Goal: Task Accomplishment & Management: Complete application form

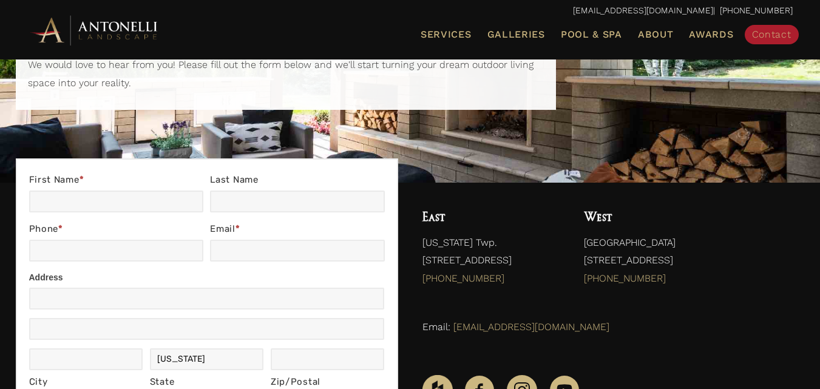
scroll to position [182, 0]
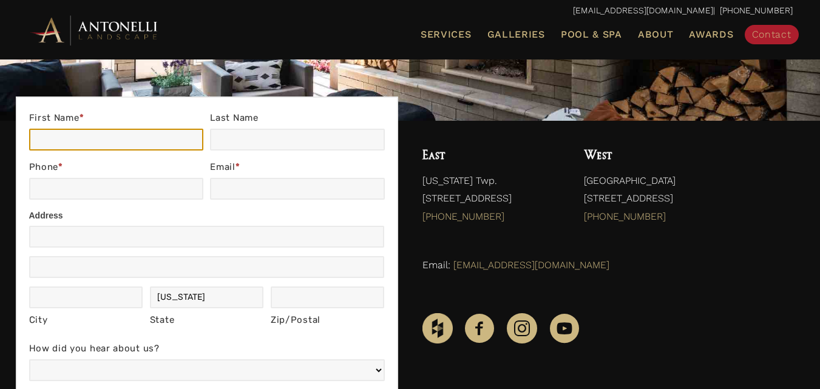
drag, startPoint x: 81, startPoint y: 139, endPoint x: 133, endPoint y: 148, distance: 52.9
click at [81, 138] on input "First Name *" at bounding box center [116, 140] width 174 height 22
type input "[PERSON_NAME]"
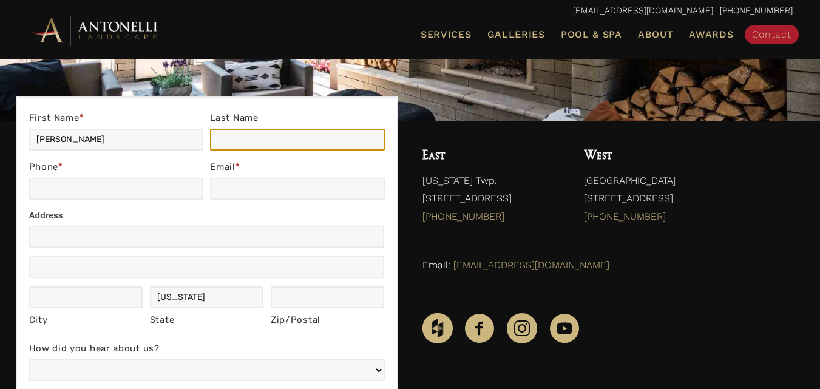
type input "[PERSON_NAME]"
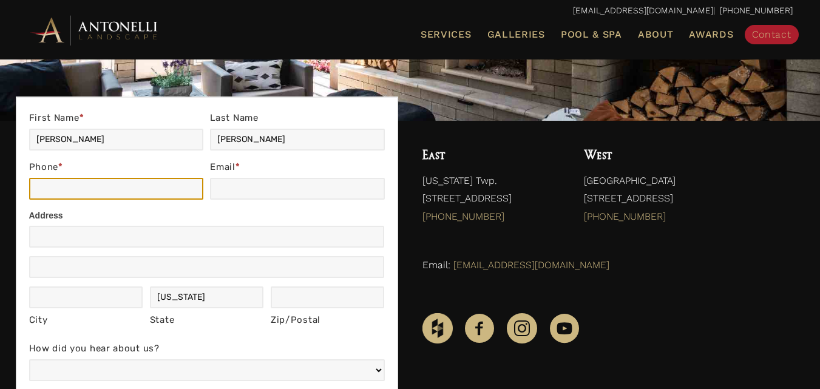
type input "2356895054"
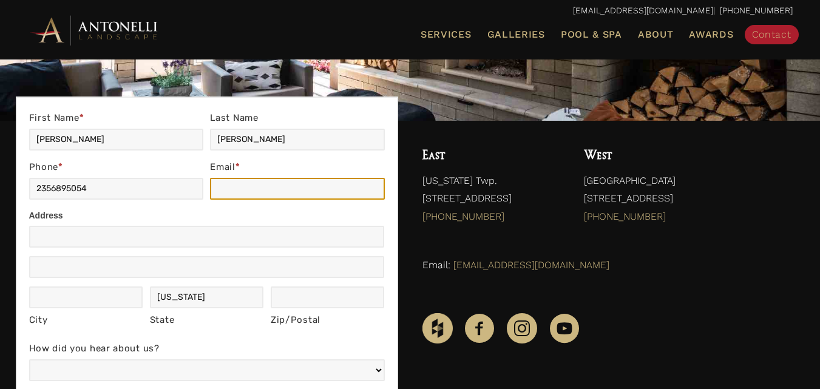
type input "[EMAIL_ADDRESS][DOMAIN_NAME]"
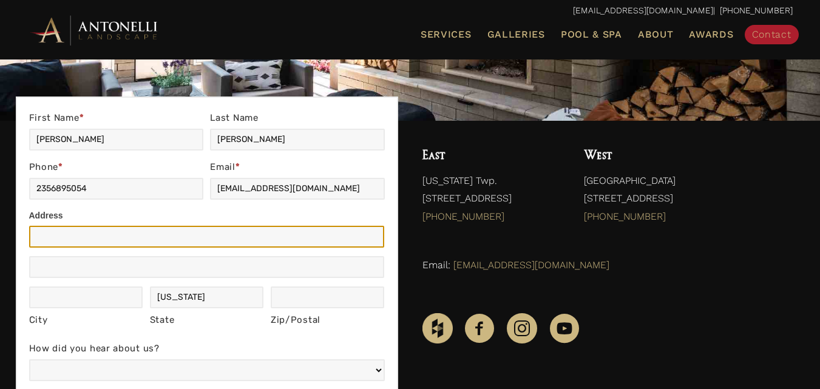
type input "[GEOGRAPHIC_DATA]"
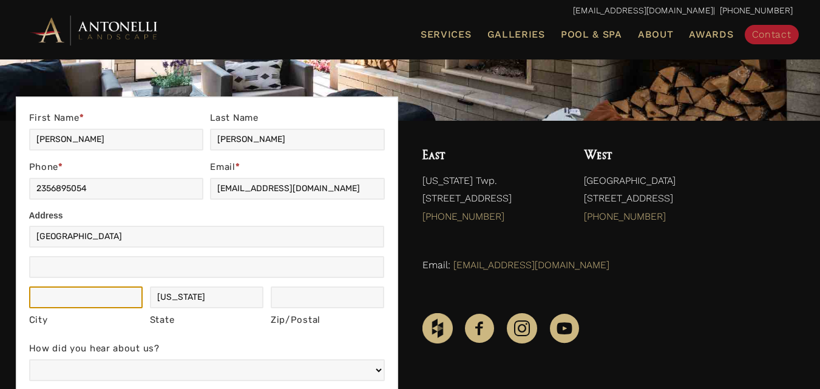
type input "[US_STATE]"
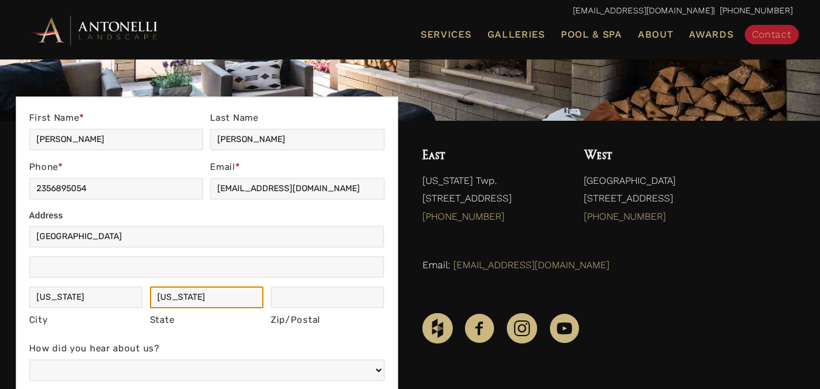
type input "[US_STATE]"
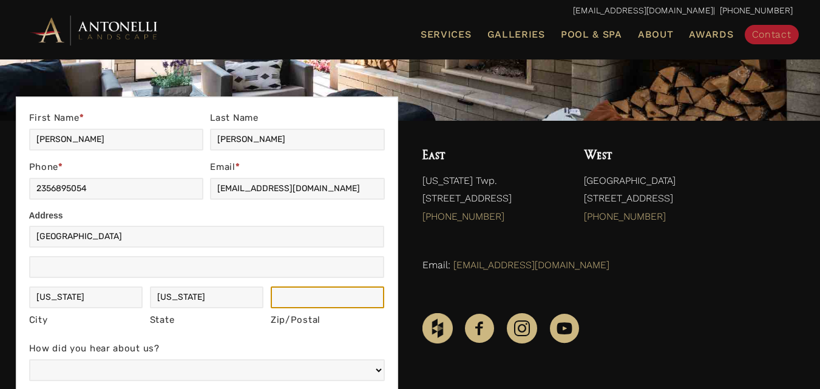
type input "11111"
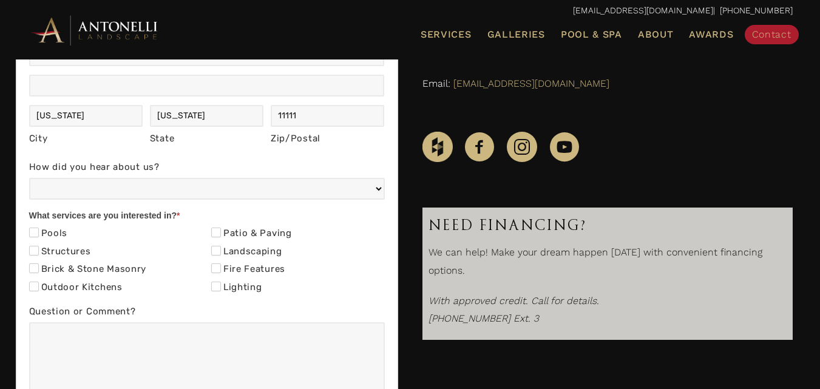
scroll to position [364, 0]
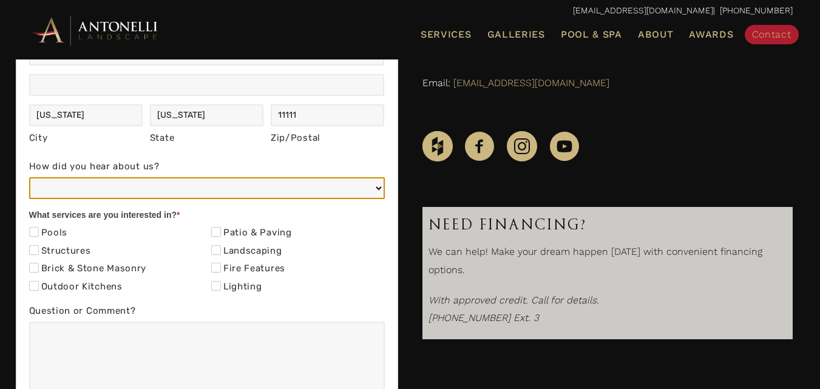
click at [83, 191] on select "Web/Google Search Social Media (e.g. Facebook, Instagram, LinkedIn) Referral (F…" at bounding box center [207, 188] width 356 height 22
select select "Web/Google Search"
click at [29, 177] on select "Web/Google Search Social Media (e.g. Facebook, Instagram, LinkedIn) Referral (F…" at bounding box center [207, 188] width 356 height 22
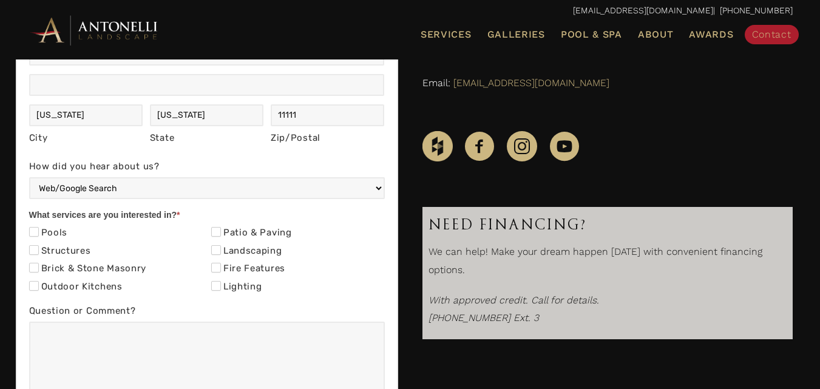
click at [49, 279] on div "Outdoor Kitchens" at bounding box center [116, 288] width 174 height 18
click at [69, 270] on label "Brick & Stone Masonry" at bounding box center [88, 269] width 118 height 12
click at [39, 270] on input "Brick & Stone Masonry" at bounding box center [34, 268] width 10 height 10
click at [84, 274] on label "Brick & Stone Masonry" at bounding box center [88, 269] width 118 height 12
click at [39, 273] on input "Brick & Stone Masonry" at bounding box center [34, 268] width 10 height 10
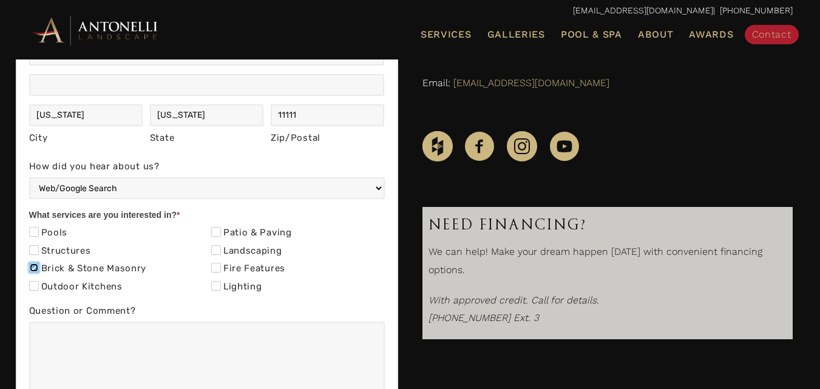
checkbox input "false"
click at [242, 288] on label "Lighting" at bounding box center [236, 287] width 51 height 12
click at [221, 288] on input "Lighting" at bounding box center [216, 286] width 10 height 10
checkbox input "true"
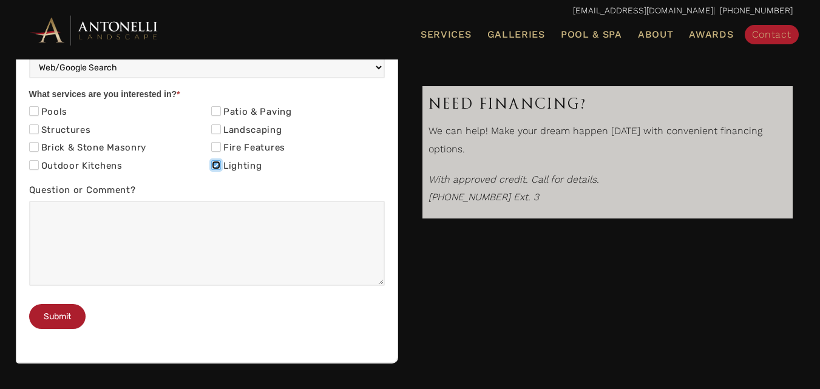
scroll to position [486, 0]
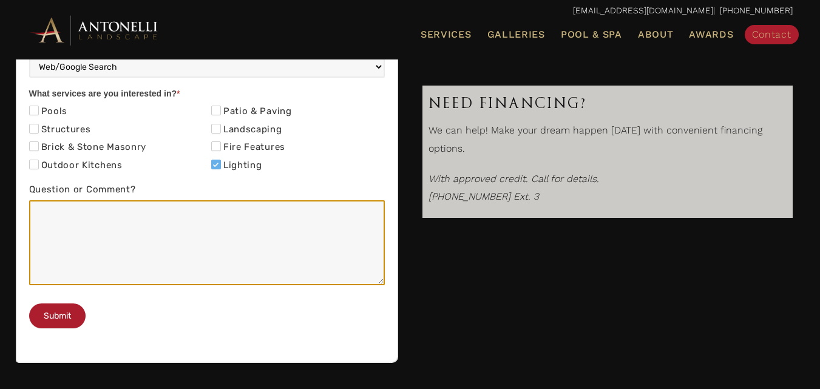
drag, startPoint x: 36, startPoint y: 256, endPoint x: 67, endPoint y: 248, distance: 32.0
click at [38, 256] on textarea "Question or Comment?" at bounding box center [207, 242] width 356 height 85
paste textarea "Re: SEO Report Hi Good Morning, I was checking your website and see you have a …"
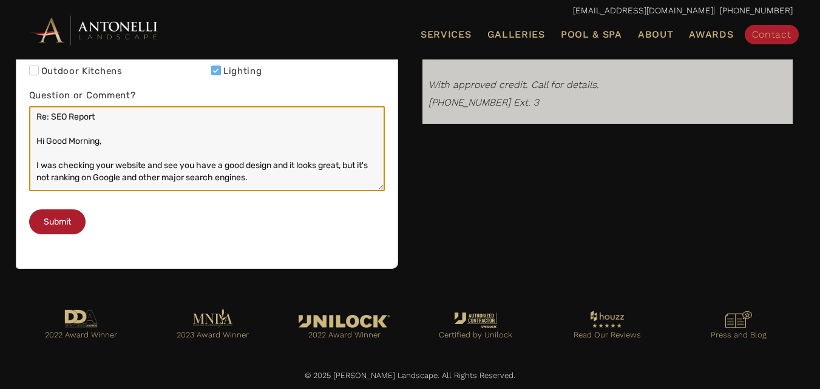
scroll to position [139, 0]
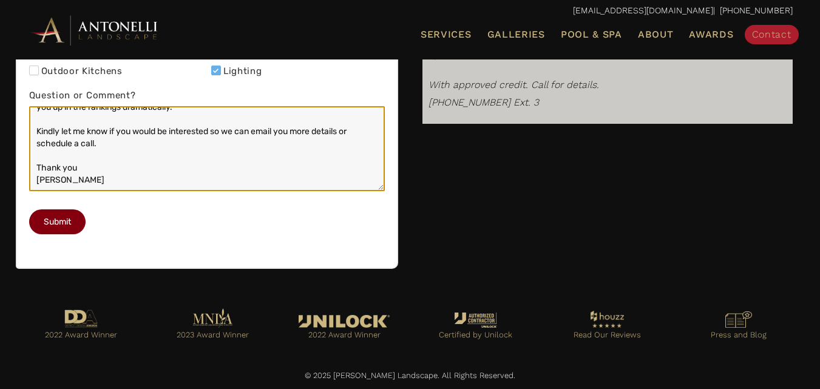
type textarea "Re: SEO Report Hi Good Morning, I was checking your website and see you have a …"
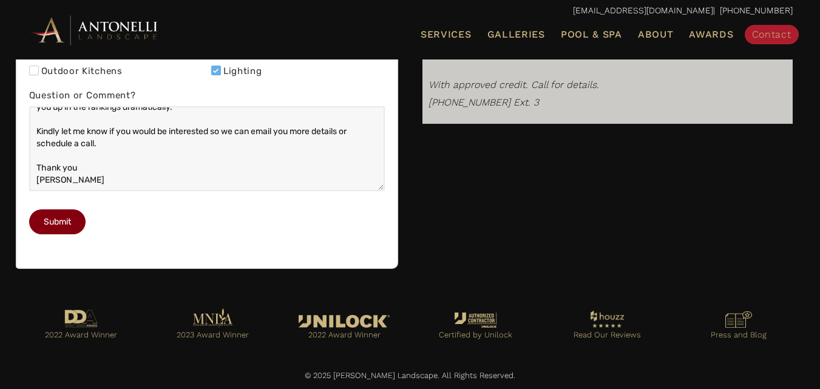
click at [56, 234] on button "Submit" at bounding box center [57, 221] width 56 height 25
